Goal: Task Accomplishment & Management: Use online tool/utility

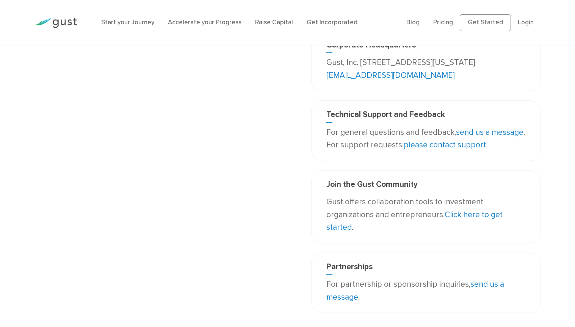
scroll to position [61, 0]
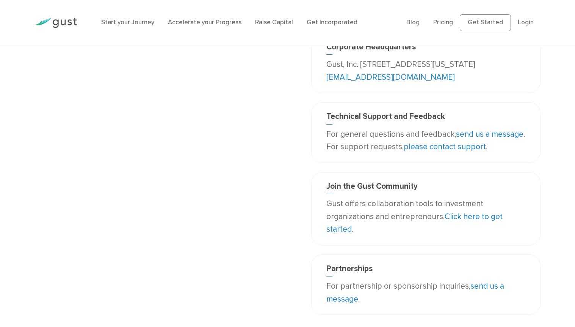
click at [496, 134] on link "send us a message" at bounding box center [490, 133] width 68 height 9
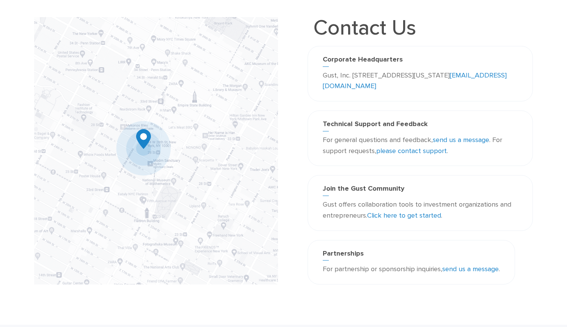
click at [459, 141] on link "send us a message" at bounding box center [461, 140] width 57 height 8
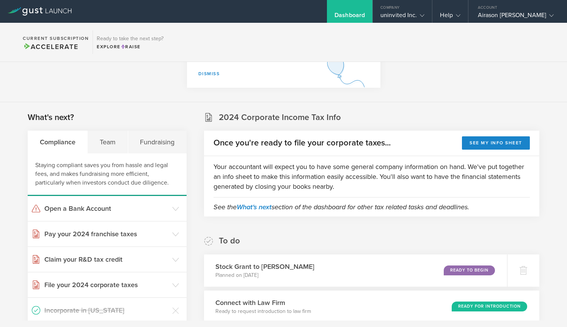
scroll to position [42, 0]
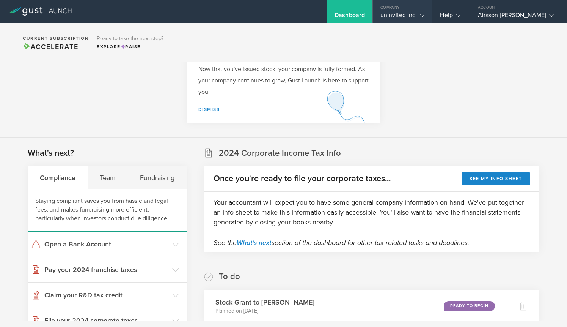
click at [424, 15] on icon at bounding box center [422, 15] width 5 height 5
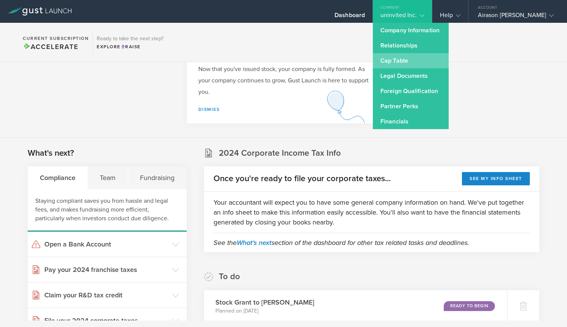
click at [414, 61] on link "Cap Table" at bounding box center [411, 60] width 76 height 15
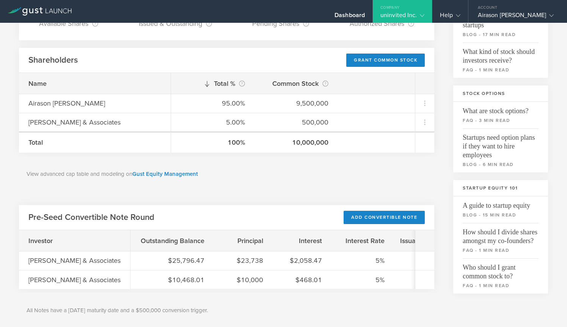
scroll to position [95, 0]
click at [387, 64] on div "Grant Common Stock" at bounding box center [385, 60] width 79 height 13
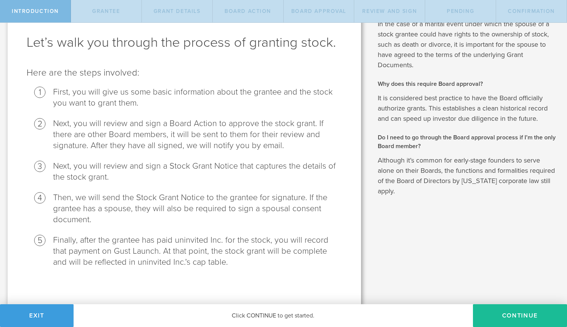
scroll to position [36, 0]
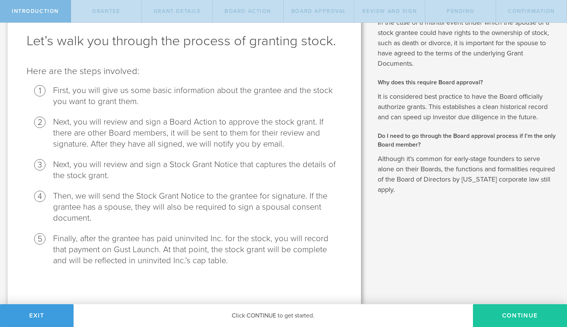
click at [499, 318] on button "Continue" at bounding box center [520, 315] width 94 height 23
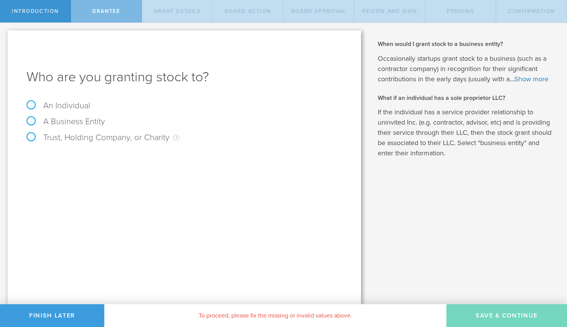
scroll to position [0, 0]
click at [31, 104] on label "An Individual" at bounding box center [59, 106] width 64 height 10
click at [5, 35] on input "An Individual" at bounding box center [2, 29] width 5 height 12
radio input "true"
click at [177, 161] on input "text" at bounding box center [212, 158] width 259 height 11
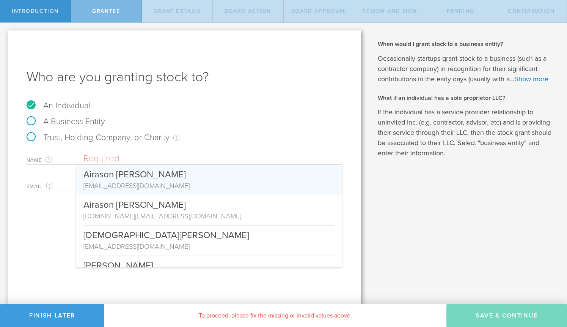
click at [219, 138] on div "Trust, Holding Company, or Charity An individual that has a service provider re…" at bounding box center [185, 141] width 316 height 16
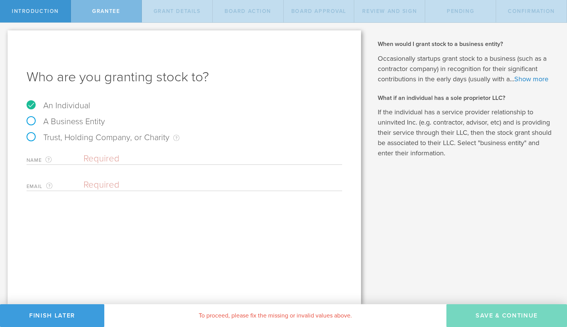
click at [205, 152] on div "Name The first and last name of the person that you are granting stock to." at bounding box center [185, 157] width 316 height 16
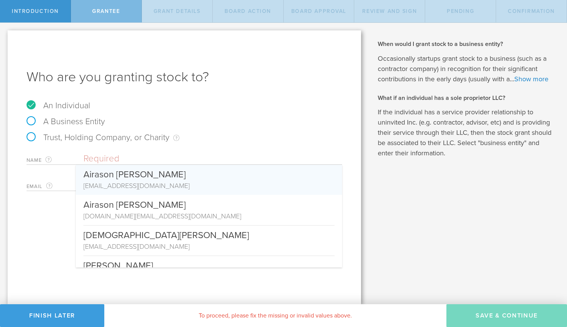
click at [204, 155] on input "text" at bounding box center [212, 158] width 259 height 11
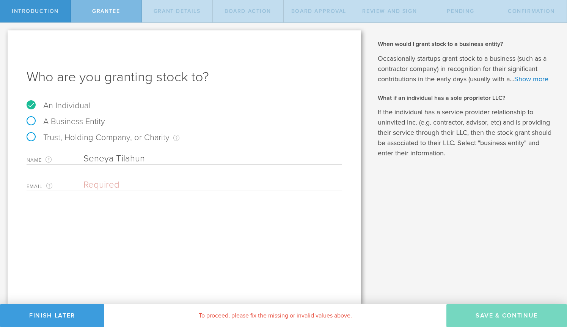
type input "Seneya Tilahun"
click at [193, 186] on input "email" at bounding box center [210, 184] width 255 height 11
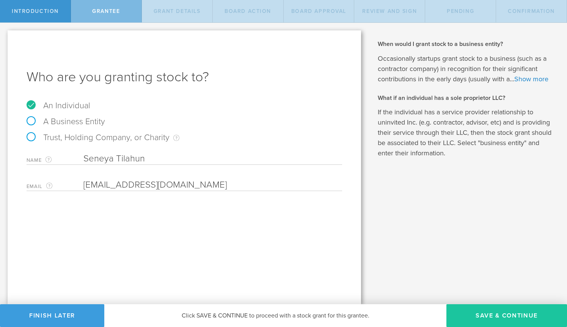
type input "seneya@gmail.com"
click at [480, 314] on button "Save & Continue" at bounding box center [506, 315] width 121 height 23
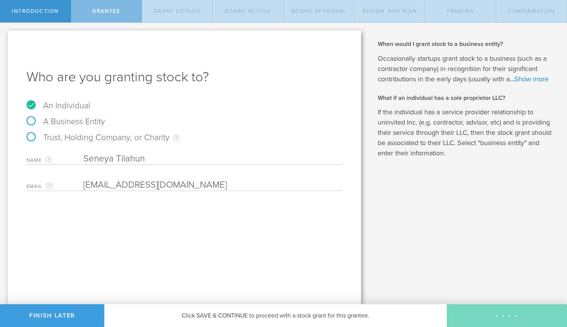
type input "48"
type input "12"
select select "none"
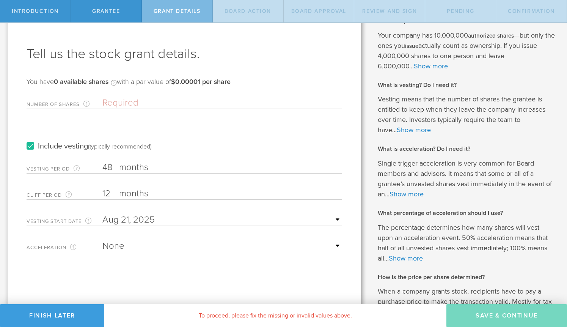
scroll to position [27, 0]
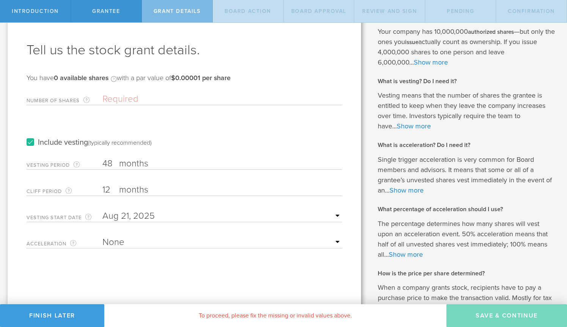
click at [126, 92] on div "Number of Shares The total amount of stock the company is granting to this reci…" at bounding box center [185, 98] width 316 height 16
click at [127, 97] on input "Number of Shares The total amount of stock the company is granting to this reci…" at bounding box center [222, 98] width 240 height 11
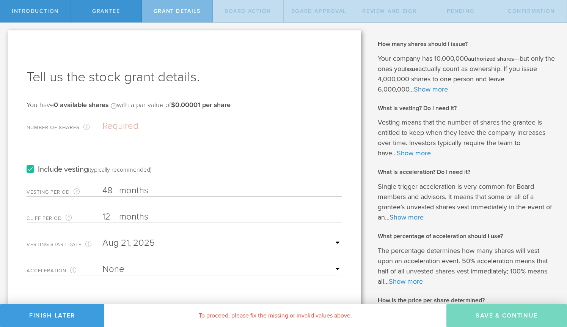
type input "7"
